Goal: Task Accomplishment & Management: Manage account settings

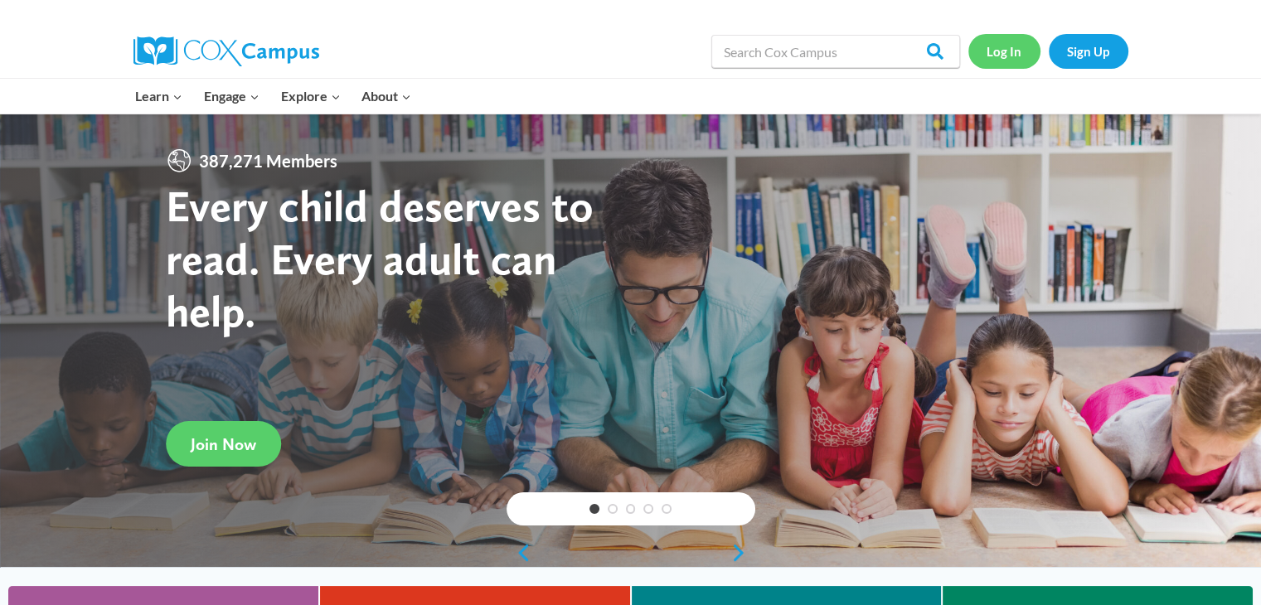
click at [1005, 56] on link "Log In" at bounding box center [1004, 51] width 72 height 34
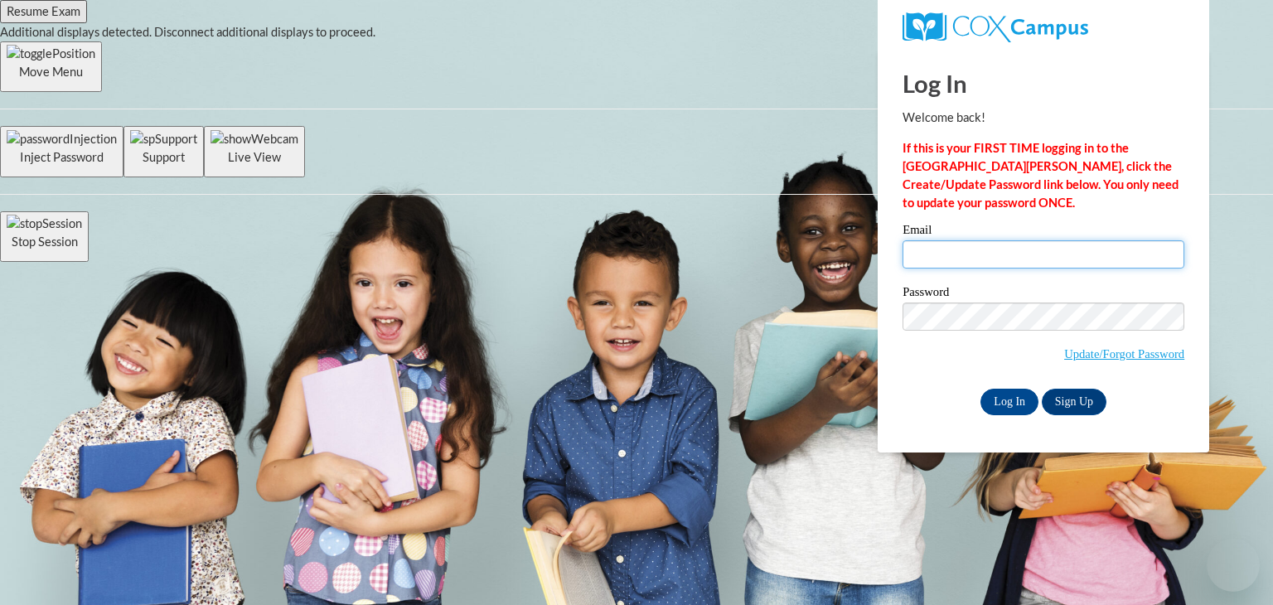
click at [1019, 260] on input "Email" at bounding box center [1044, 254] width 282 height 28
type input "jcfoster7@crimson.ua.edu"
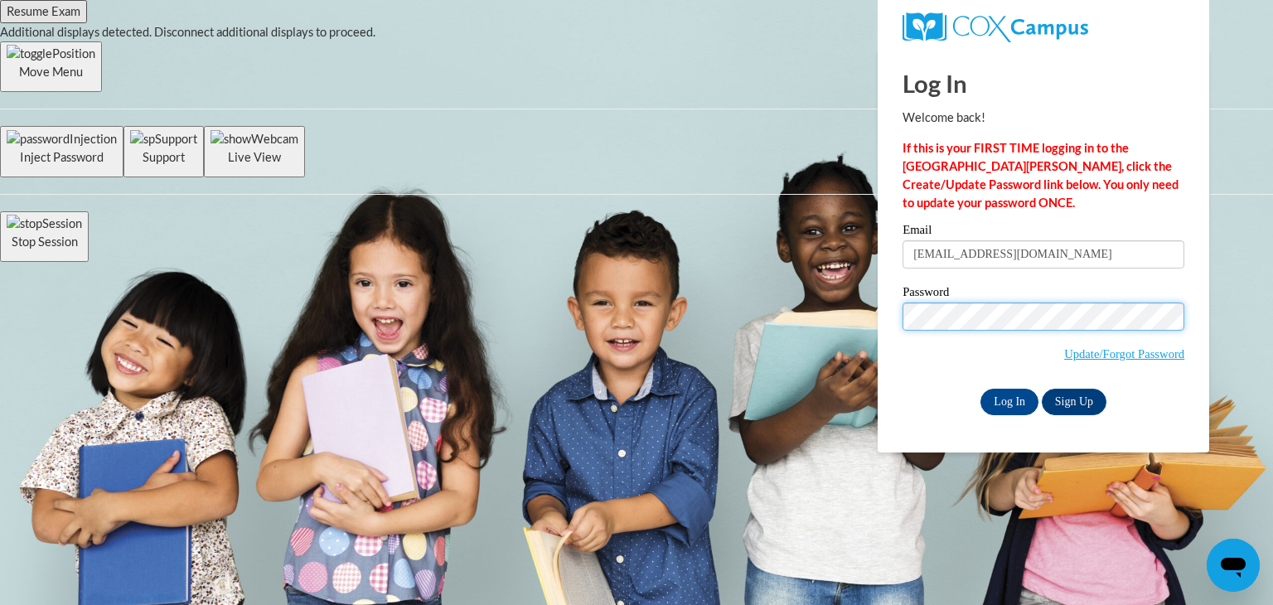
click at [981, 389] on input "Log In" at bounding box center [1010, 402] width 58 height 27
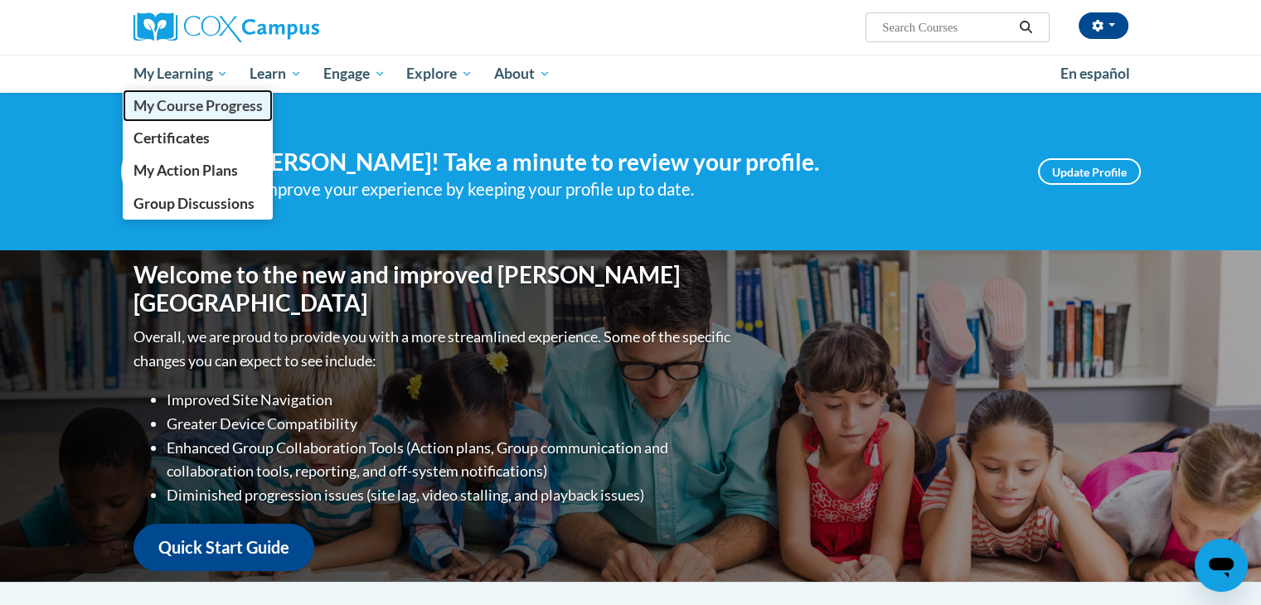
click at [203, 102] on span "My Course Progress" at bounding box center [197, 105] width 129 height 17
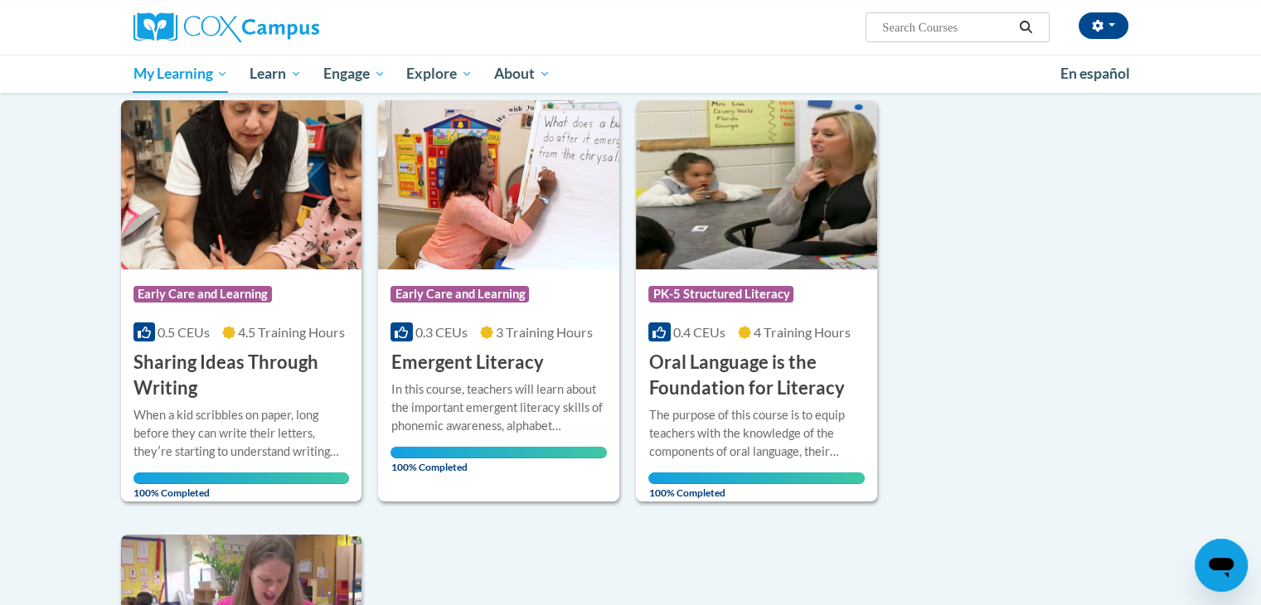
scroll to position [198, 0]
